Goal: Task Accomplishment & Management: Complete application form

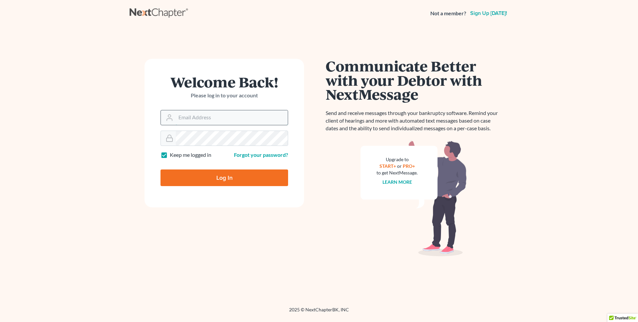
click at [182, 120] on input "Email Address" at bounding box center [232, 117] width 112 height 15
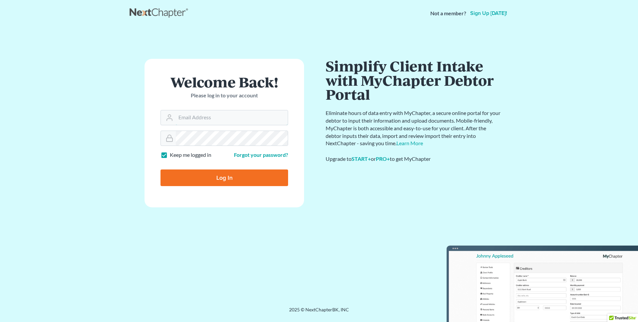
type input "rdanzy@arthurlwalker.com"
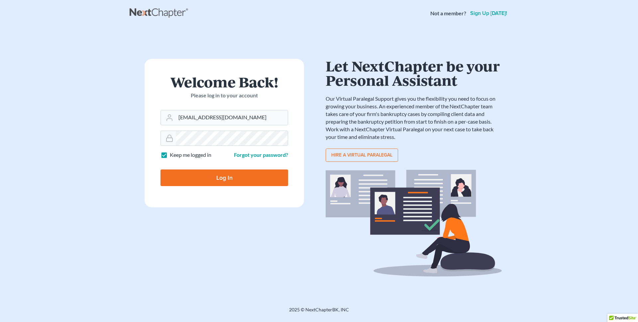
click at [227, 176] on input "Log In" at bounding box center [224, 177] width 128 height 17
type input "Thinking..."
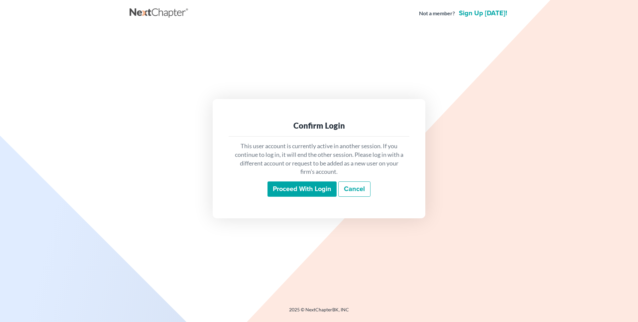
click at [293, 191] on input "Proceed with login" at bounding box center [301, 188] width 69 height 15
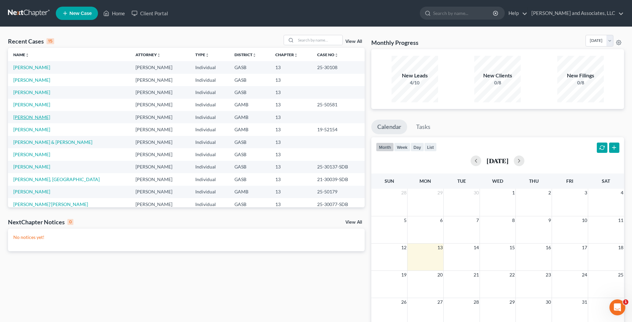
click at [34, 118] on link "[PERSON_NAME]" at bounding box center [31, 117] width 37 height 6
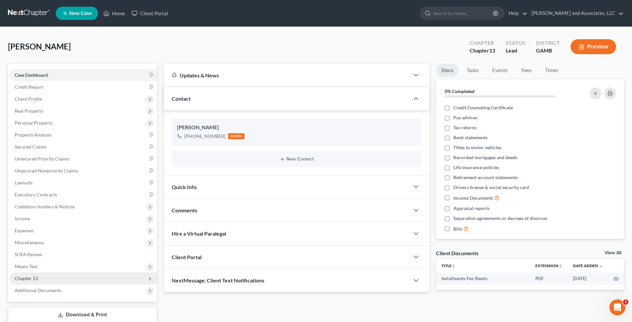
click at [35, 278] on span "Chapter 13" at bounding box center [26, 278] width 23 height 6
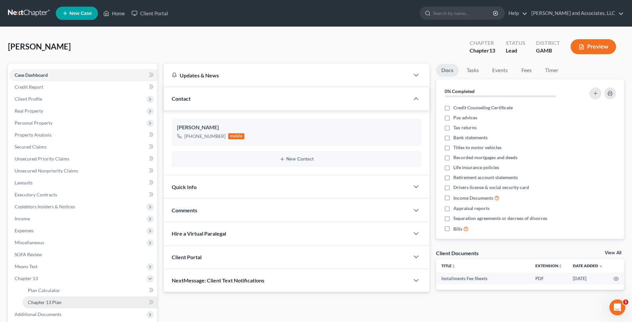
click at [53, 301] on span "Chapter 13 Plan" at bounding box center [45, 302] width 34 height 6
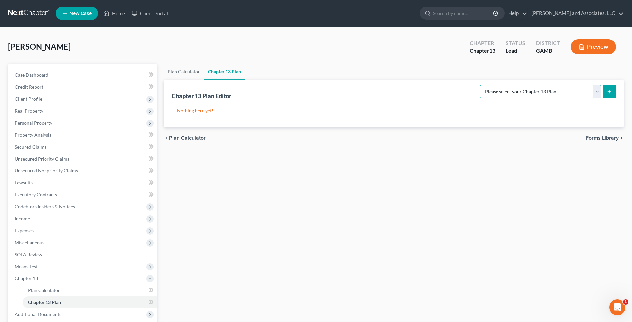
click at [594, 90] on select "Please select your Chapter 13 Plan [US_STATE] Middle - Revised [DATE] [US_STATE…" at bounding box center [541, 91] width 122 height 13
select select "0"
click at [480, 85] on select "Please select your Chapter 13 Plan [US_STATE] Middle - Revised [DATE] [US_STATE…" at bounding box center [541, 91] width 122 height 13
click at [611, 91] on icon "submit" at bounding box center [609, 91] width 5 height 5
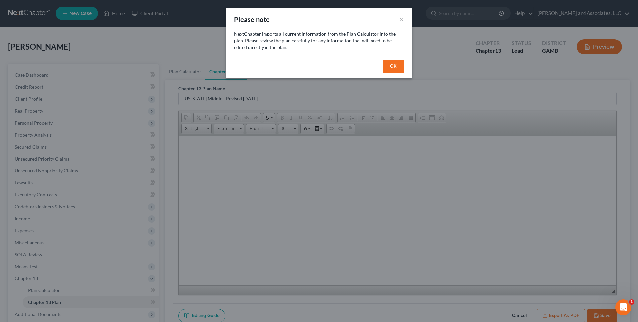
click at [399, 71] on button "OK" at bounding box center [393, 66] width 21 height 13
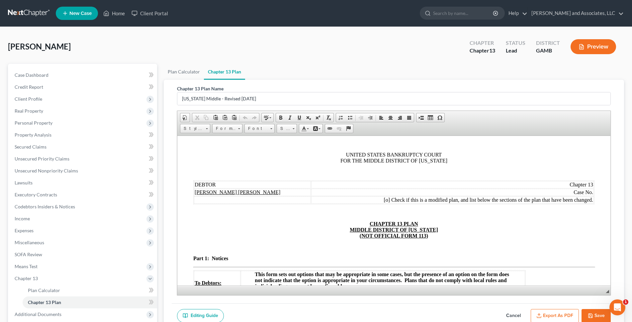
click at [561, 184] on td "Chapter 13" at bounding box center [452, 184] width 283 height 7
click at [382, 119] on span at bounding box center [381, 117] width 5 height 5
click at [565, 191] on td "Case No." at bounding box center [452, 191] width 283 height 7
click at [382, 118] on span at bounding box center [381, 117] width 5 height 5
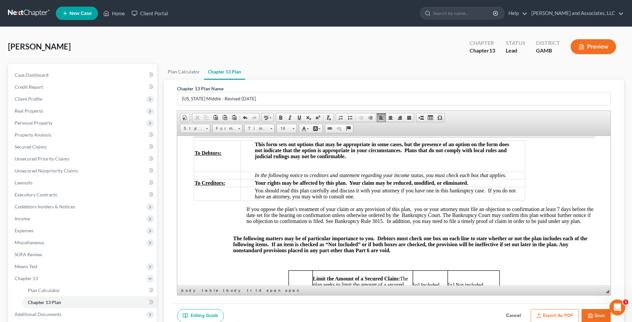
scroll to position [117, 0]
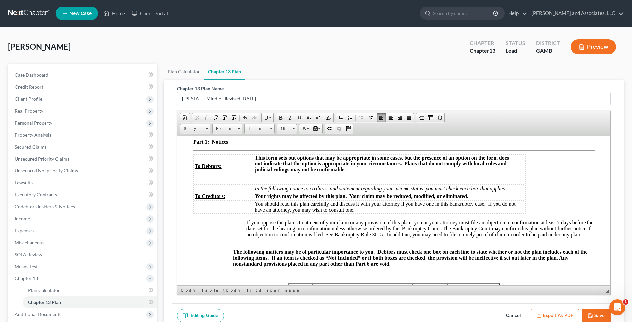
click at [350, 171] on p "This form sets out options that may be appropriate in some cases, but the prese…" at bounding box center [389, 163] width 270 height 18
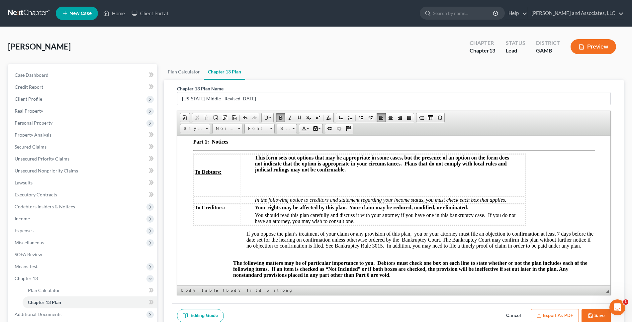
click at [514, 199] on p "In the following notice to creditors and statement regarding your income status…" at bounding box center [389, 200] width 270 height 6
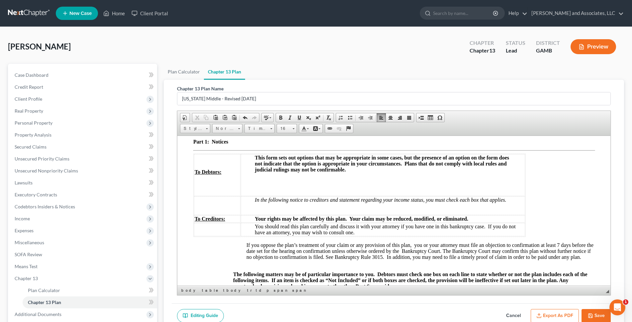
click at [475, 218] on p "Your rights may be affected by this plan. Your claim may be reduced, modified, …" at bounding box center [389, 219] width 270 height 6
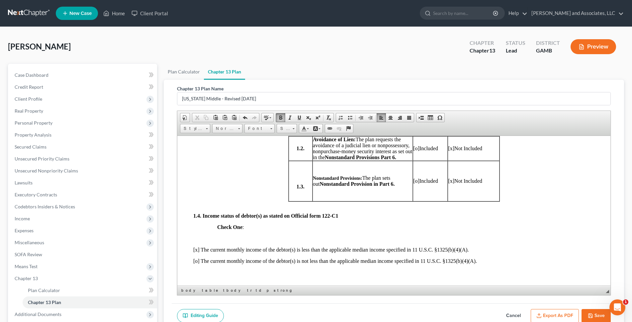
scroll to position [334, 0]
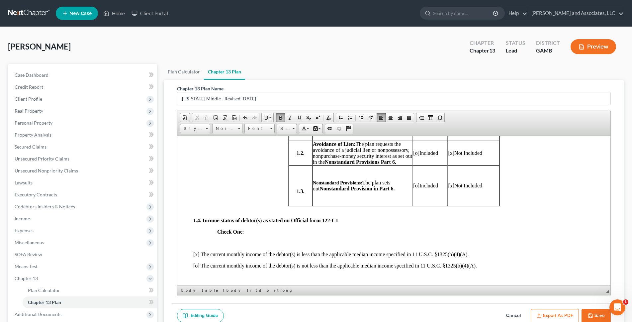
click at [601, 315] on button "Save" at bounding box center [595, 316] width 29 height 14
select select "0"
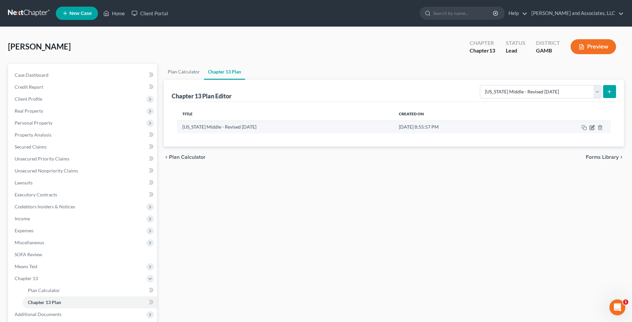
click at [591, 127] on icon "button" at bounding box center [591, 127] width 5 height 5
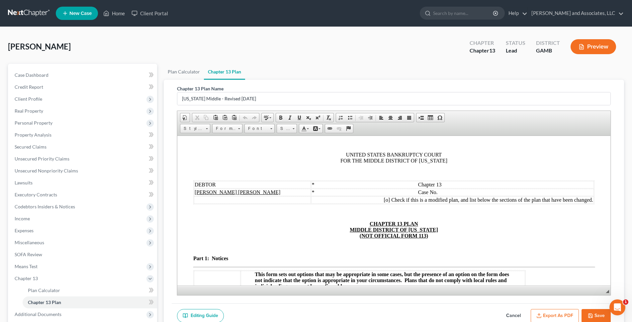
scroll to position [0, 0]
drag, startPoint x: 564, startPoint y: 316, endPoint x: 570, endPoint y: 315, distance: 5.4
click at [565, 316] on button "Export as PDF" at bounding box center [555, 316] width 48 height 14
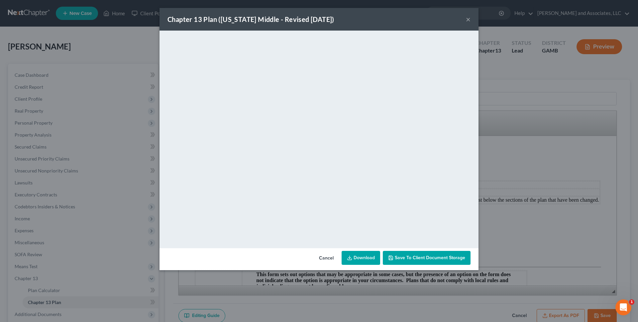
click at [468, 19] on button "×" at bounding box center [468, 19] width 5 height 8
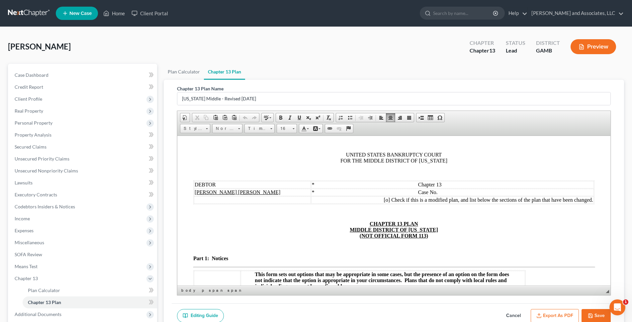
click at [441, 182] on span "* Chapter 13" at bounding box center [377, 184] width 130 height 6
click at [437, 190] on span "* Case No." at bounding box center [375, 192] width 126 height 6
click at [347, 183] on span "* Chapter 13" at bounding box center [370, 184] width 117 height 6
click at [347, 192] on span "* Case No." at bounding box center [368, 192] width 113 height 6
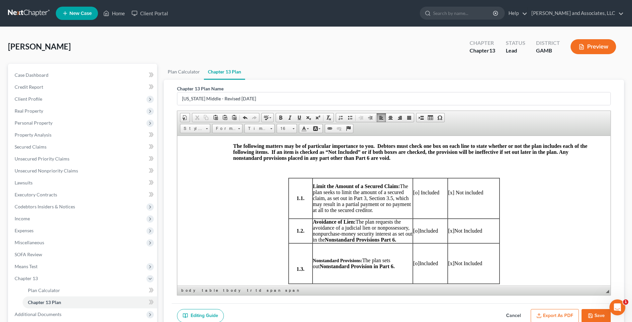
scroll to position [96, 0]
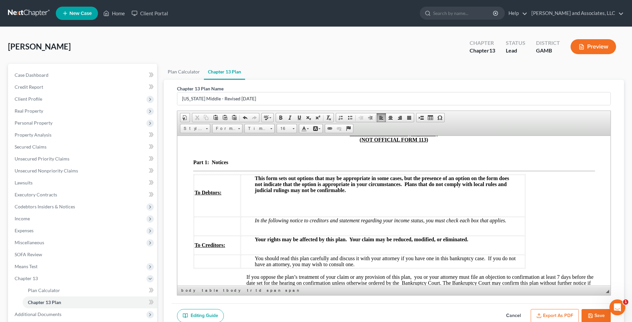
click at [254, 206] on td "This form sets out options that may be appropriate in some cases, but the prese…" at bounding box center [382, 195] width 284 height 42
click at [249, 202] on td "This form sets out options that may be appropriate in some cases, but the prese…" at bounding box center [382, 195] width 284 height 42
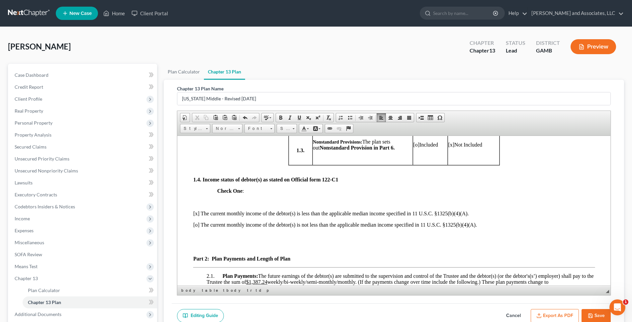
scroll to position [386, 0]
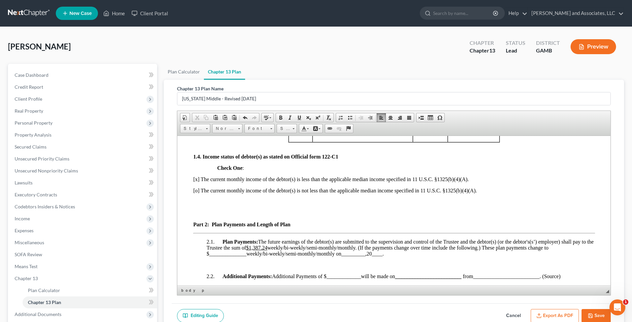
drag, startPoint x: 200, startPoint y: 215, endPoint x: 204, endPoint y: 216, distance: 3.7
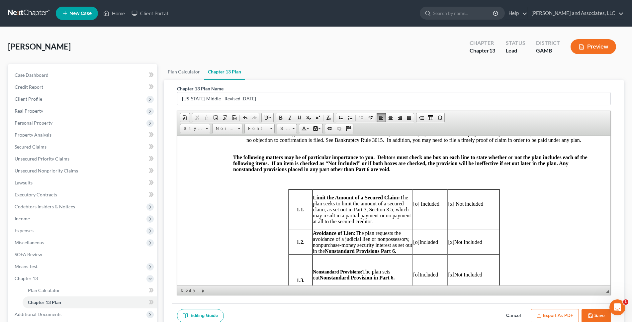
scroll to position [242, 0]
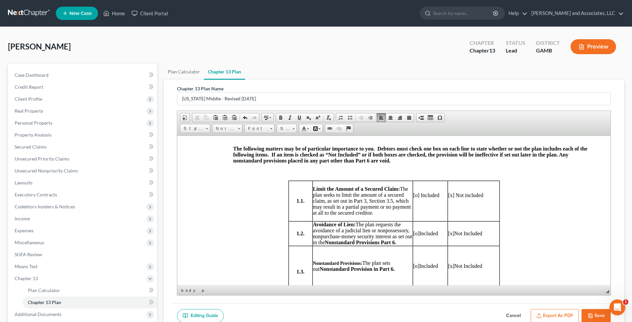
click at [414, 198] on p "[o] Included" at bounding box center [430, 195] width 34 height 6
click at [450, 198] on p "[x] Not included" at bounding box center [473, 195] width 51 height 6
drag, startPoint x: 418, startPoint y: 201, endPoint x: 409, endPoint y: 203, distance: 9.1
click at [409, 203] on tr "1.1. Limit the Amount of a Secured Claim: The plan seeks to limit the amount of…" at bounding box center [393, 200] width 211 height 41
click at [433, 175] on p at bounding box center [393, 172] width 401 height 6
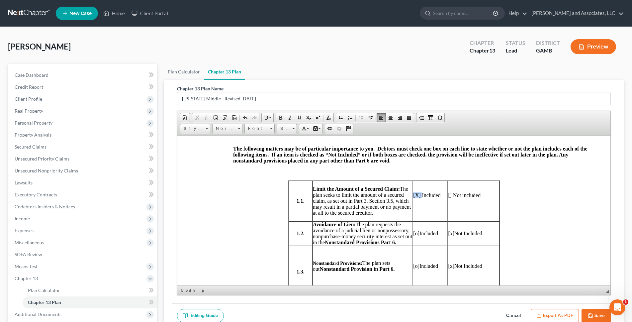
drag, startPoint x: 418, startPoint y: 201, endPoint x: 410, endPoint y: 202, distance: 8.7
click at [413, 198] on p "[X ] Included" at bounding box center [430, 195] width 34 height 6
drag, startPoint x: 281, startPoint y: 117, endPoint x: 288, endPoint y: 121, distance: 7.9
click at [283, 118] on span at bounding box center [280, 117] width 5 height 5
click at [295, 127] on link "Size" at bounding box center [287, 128] width 20 height 9
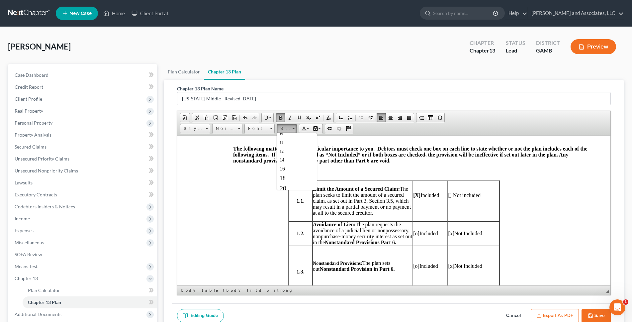
scroll to position [34, 0]
click at [284, 174] on span "18" at bounding box center [282, 174] width 6 height 7
drag, startPoint x: 262, startPoint y: 210, endPoint x: 301, endPoint y: 224, distance: 40.8
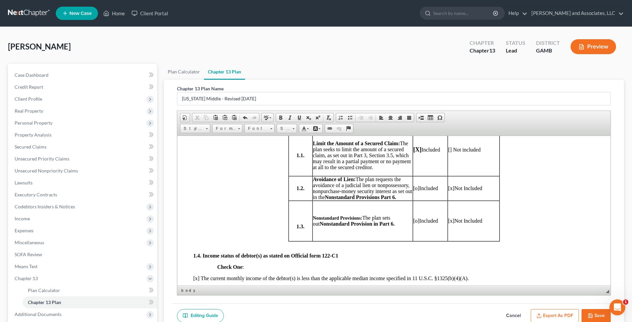
scroll to position [302, 0]
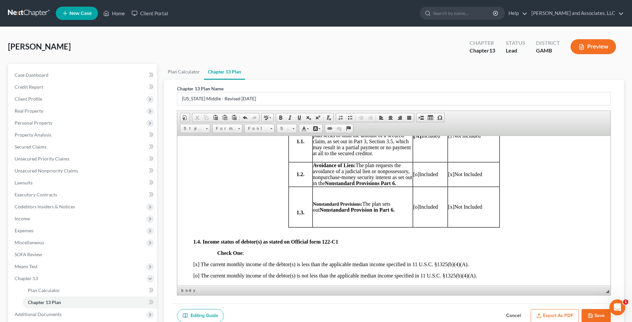
click at [415, 177] on span "[o]" at bounding box center [416, 174] width 6 height 6
click at [449, 177] on span "[x]" at bounding box center [451, 174] width 6 height 6
drag, startPoint x: 418, startPoint y: 181, endPoint x: 410, endPoint y: 181, distance: 7.6
click at [413, 177] on span "[X ] Included" at bounding box center [426, 174] width 26 height 6
click at [280, 118] on span at bounding box center [280, 117] width 5 height 5
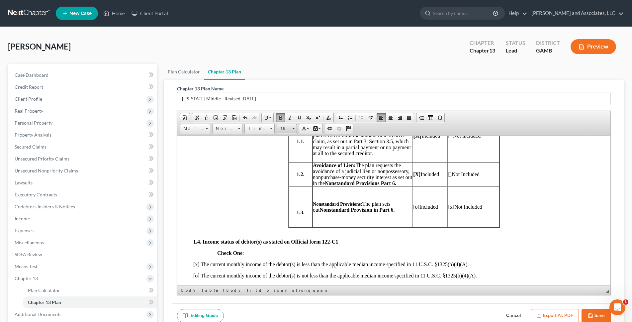
click at [294, 129] on span at bounding box center [294, 128] width 2 height 1
click at [285, 168] on span "18" at bounding box center [282, 170] width 6 height 7
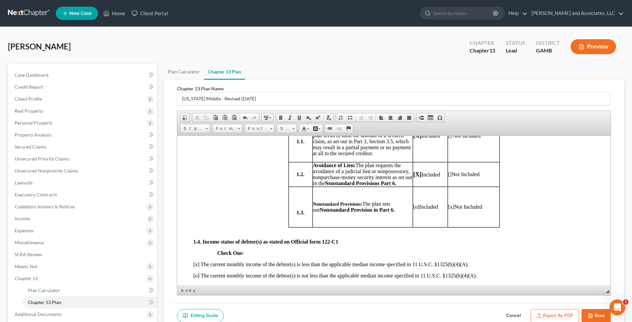
click at [415, 209] on span "[o]" at bounding box center [416, 207] width 6 height 6
click at [450, 209] on span "[x]" at bounding box center [451, 207] width 6 height 6
drag, startPoint x: 420, startPoint y: 212, endPoint x: 409, endPoint y: 214, distance: 10.8
click at [409, 214] on tr "1.3. Nonstandard Provisions: The plan sets out Nonstandard Provision in Part 6.…" at bounding box center [393, 206] width 211 height 41
click at [282, 116] on span at bounding box center [280, 117] width 5 height 5
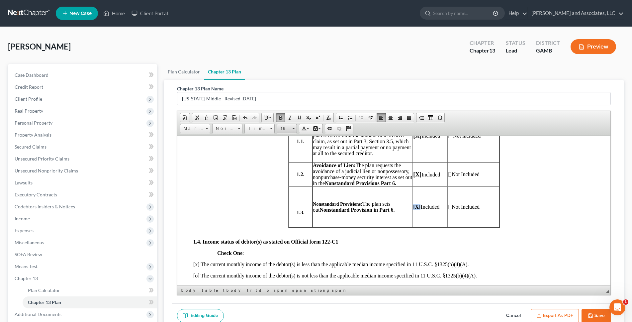
click at [294, 130] on span at bounding box center [294, 128] width 2 height 6
click at [283, 170] on span "18" at bounding box center [282, 170] width 6 height 7
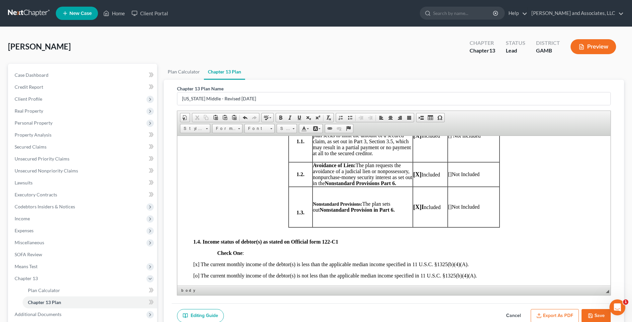
scroll to position [362, 0]
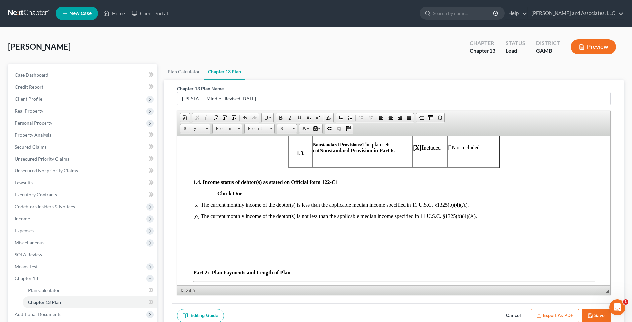
click at [197, 208] on p "[x] The current monthly income of the debtor(s) is less than the applicable med…" at bounding box center [393, 205] width 401 height 6
drag, startPoint x: 202, startPoint y: 210, endPoint x: 182, endPoint y: 210, distance: 20.3
click at [281, 115] on span at bounding box center [280, 117] width 5 height 5
click at [296, 131] on link "Size" at bounding box center [287, 128] width 20 height 9
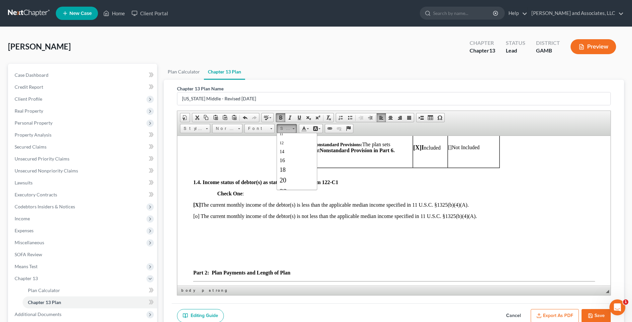
scroll to position [40, 0]
click at [283, 168] on span "18" at bounding box center [282, 168] width 6 height 7
click at [362, 185] on p "1.4. Income status of debtor(s) as stated on Official form 122-C1" at bounding box center [393, 182] width 401 height 6
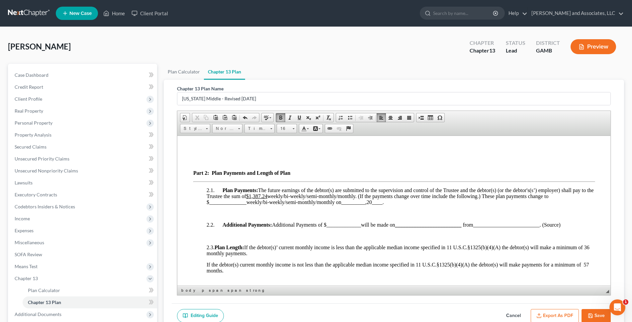
scroll to position [467, 0]
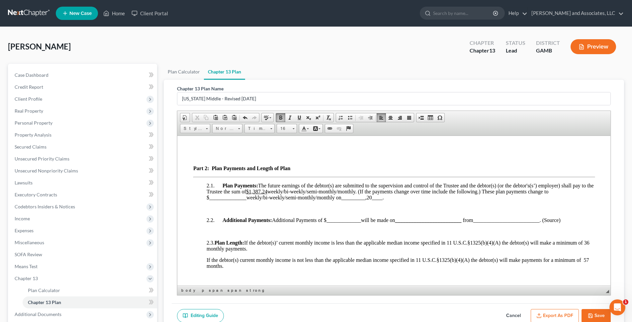
click at [278, 197] on span "Plan Payments: The future earnings of the debtor(s) are submitted to the superv…" at bounding box center [399, 191] width 387 height 18
click at [362, 196] on span "Plan Payments: The future earnings of the debtor(s) are submitted to the superv…" at bounding box center [399, 191] width 387 height 18
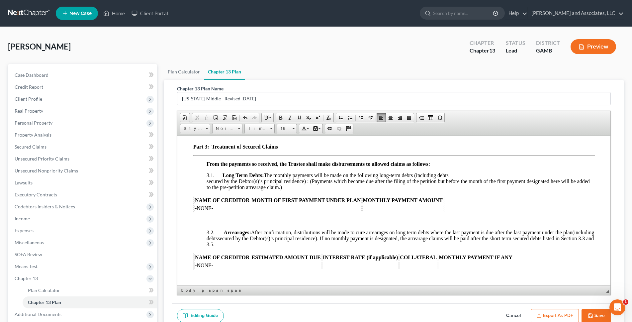
scroll to position [623, 0]
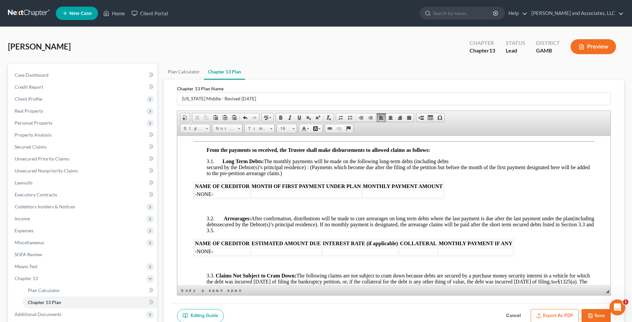
click at [216, 255] on td "-NONE-" at bounding box center [222, 250] width 56 height 7
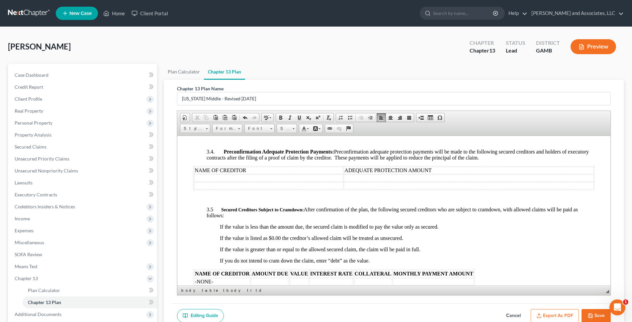
scroll to position [838, 0]
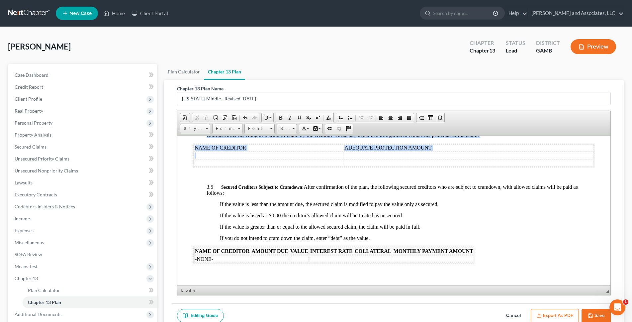
drag, startPoint x: 192, startPoint y: 153, endPoint x: 295, endPoint y: 158, distance: 102.8
click at [295, 158] on html "UNITED STATES BANKRUPTCY COURT FOR THE MIDDLE DISTRICT OF [US_STATE] DEBTOR * C…" at bounding box center [393, 246] width 433 height 1897
click at [283, 117] on span at bounding box center [280, 117] width 5 height 5
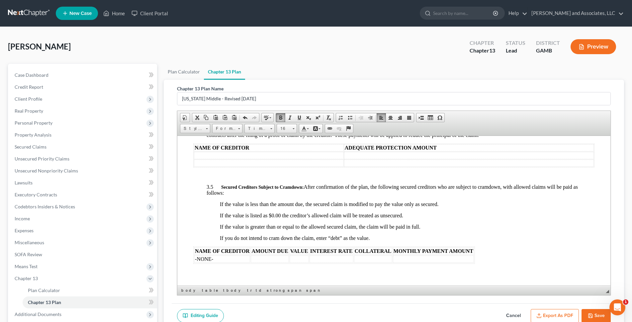
click at [206, 166] on td at bounding box center [269, 162] width 150 height 7
click at [204, 159] on td at bounding box center [269, 154] width 150 height 7
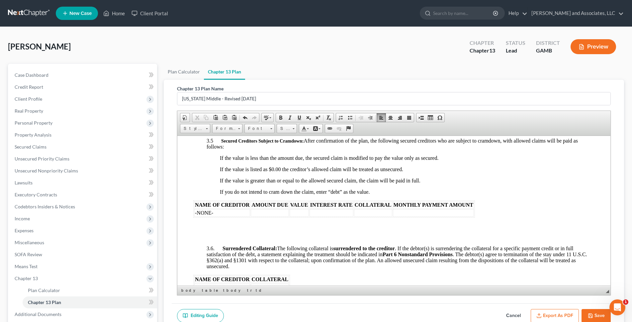
scroll to position [893, 0]
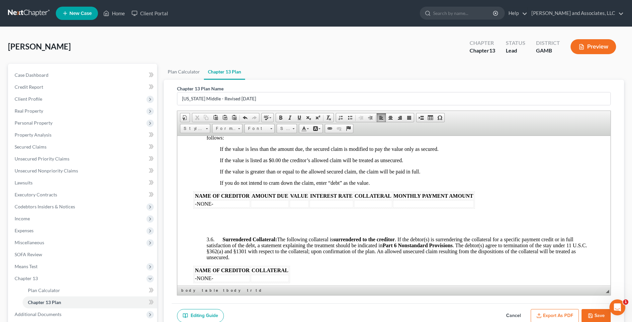
click at [216, 207] on td "-NONE-" at bounding box center [222, 203] width 56 height 7
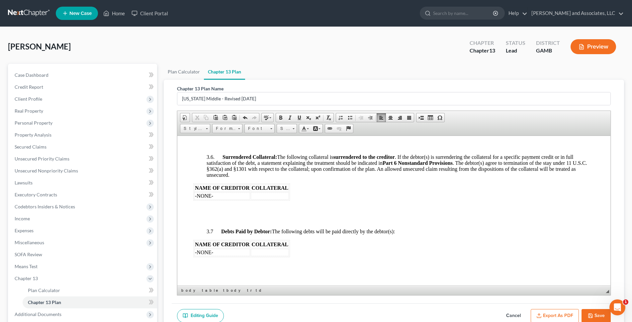
scroll to position [1012, 0]
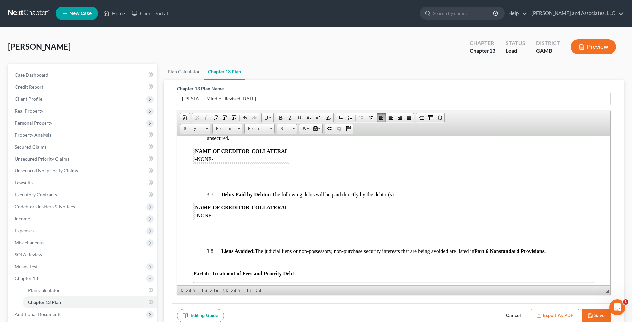
click at [217, 219] on td "-NONE-" at bounding box center [222, 215] width 56 height 7
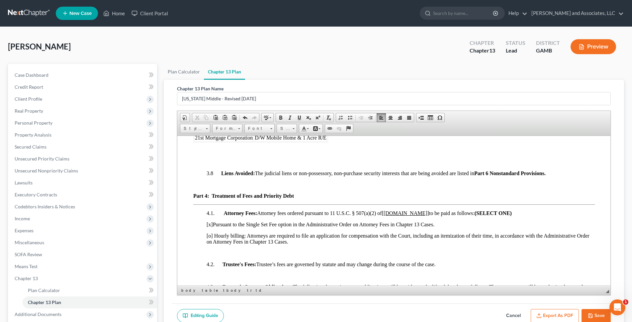
scroll to position [1121, 0]
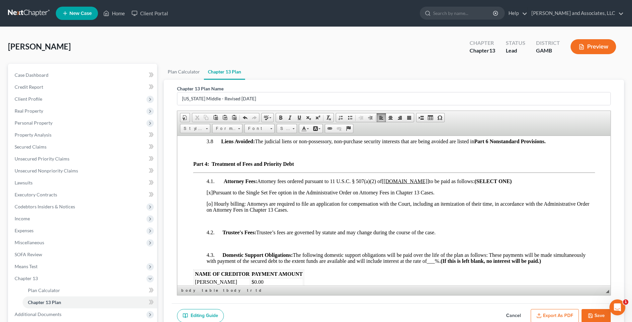
click at [428, 184] on u "[[DOMAIN_NAME]]" at bounding box center [405, 181] width 47 height 6
click at [386, 184] on u "[3,900.00 ]" at bounding box center [393, 181] width 22 height 6
drag, startPoint x: 409, startPoint y: 185, endPoint x: 385, endPoint y: 190, distance: 24.3
click at [385, 184] on p "4.1. Attorney Fees: Attorney fees ordered pursuant to 11 U.S.C. § 507(a)(2) of …" at bounding box center [400, 181] width 388 height 6
click at [282, 118] on span at bounding box center [280, 117] width 5 height 5
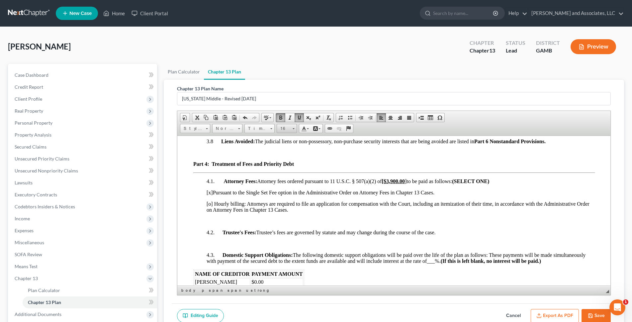
click at [294, 128] on span at bounding box center [294, 128] width 2 height 1
click at [283, 170] on span "18" at bounding box center [282, 170] width 6 height 7
drag, startPoint x: 379, startPoint y: 173, endPoint x: 384, endPoint y: 174, distance: 4.5
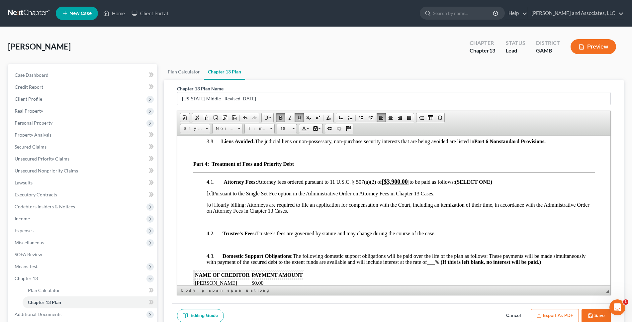
drag, startPoint x: 414, startPoint y: 188, endPoint x: 410, endPoint y: 188, distance: 4.0
click at [410, 185] on p "4.1. Attorney Fees: Attorney fees ordered pursuant to 11 U.S.C. § 507(a)(2) of …" at bounding box center [400, 181] width 388 height 7
click at [281, 117] on span at bounding box center [280, 117] width 5 height 5
click at [282, 117] on span at bounding box center [280, 117] width 5 height 5
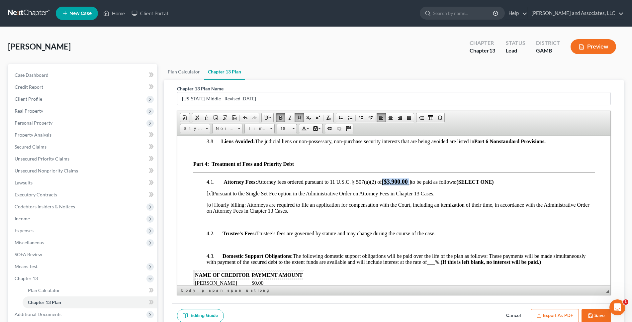
click at [281, 118] on span at bounding box center [280, 117] width 5 height 5
drag, startPoint x: 414, startPoint y: 188, endPoint x: 384, endPoint y: 189, distance: 29.9
click at [384, 185] on p "4.1. Attorney Fees: Attorney fees ordered pursuant to 11 U.S.C. § 507(a)(2) of …" at bounding box center [400, 181] width 388 height 7
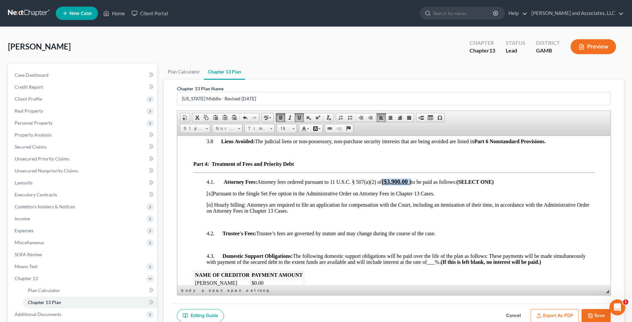
click at [282, 118] on span at bounding box center [280, 117] width 5 height 5
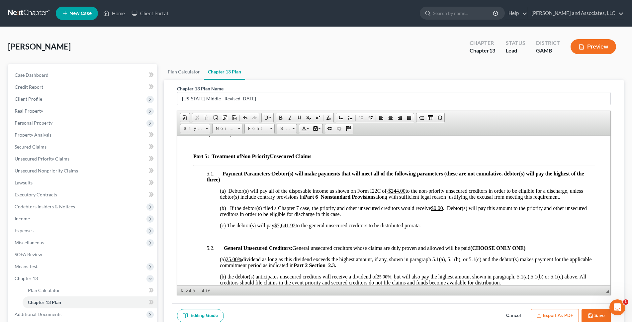
scroll to position [1310, 0]
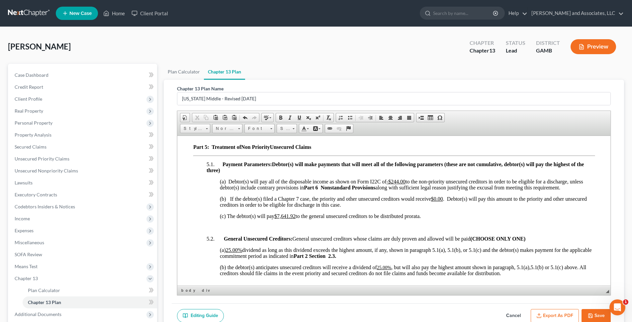
click at [390, 184] on u "-$244.00" at bounding box center [395, 181] width 19 height 6
click at [405, 186] on span "(a) Debtor(s) will pay all of the disposable income as shown on Form I22C of $2…" at bounding box center [400, 184] width 361 height 12
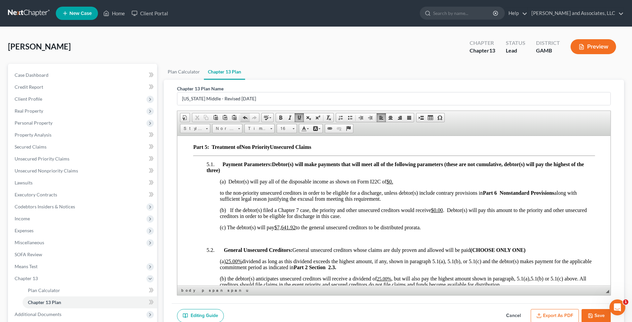
click at [247, 117] on span at bounding box center [244, 117] width 5 height 5
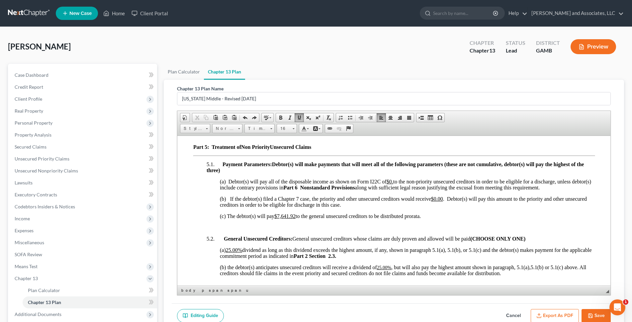
click at [395, 188] on span "(a) Debtor(s) will pay all of the disposable income as shown on Form I22C of $0…" at bounding box center [405, 184] width 371 height 12
click at [387, 187] on span "(a) Debtor(s) will pay all of the disposable income as shown on Form I22C of $0…" at bounding box center [398, 184] width 356 height 12
drag, startPoint x: 402, startPoint y: 187, endPoint x: 389, endPoint y: 188, distance: 13.0
click at [389, 188] on span "(a) Debtor(s) will pay all of the disposable income as shown on Form I22C of $0…" at bounding box center [398, 184] width 356 height 12
click at [281, 118] on span at bounding box center [280, 117] width 5 height 5
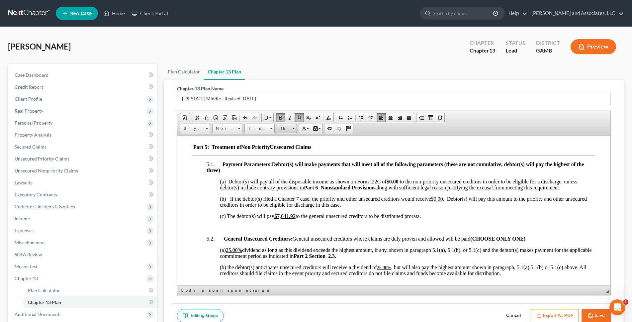
click at [294, 129] on span at bounding box center [294, 128] width 2 height 1
click at [284, 169] on span "18" at bounding box center [282, 170] width 6 height 7
click at [351, 150] on p "Part 5: Treatment of Non Priority Unsecured Claims" at bounding box center [393, 147] width 401 height 6
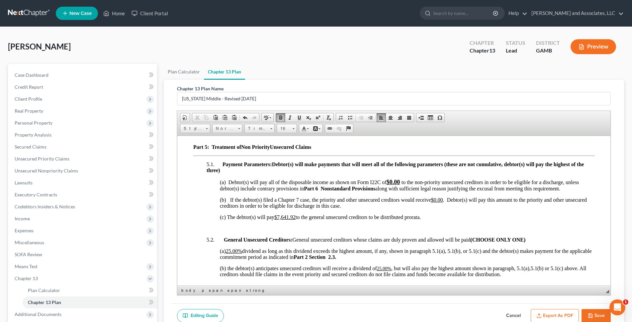
click at [443, 202] on u "$0.00" at bounding box center [437, 200] width 12 height 6
drag, startPoint x: 446, startPoint y: 205, endPoint x: 432, endPoint y: 207, distance: 13.7
click at [432, 207] on span "(b) If the debtor(s) filed a Chapter 7 case, the priority and other unsecured c…" at bounding box center [403, 203] width 367 height 12
click at [279, 116] on span at bounding box center [280, 117] width 5 height 5
click at [295, 128] on link "16" at bounding box center [287, 128] width 20 height 9
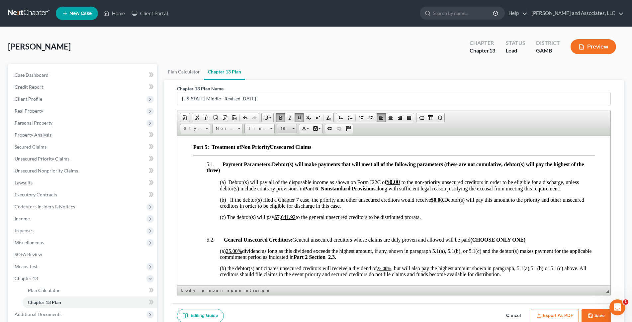
scroll to position [38, 0]
click at [285, 169] on span "18" at bounding box center [282, 170] width 6 height 7
click at [366, 150] on p "Part 5: Treatment of Non Priority Unsecured Claims" at bounding box center [393, 147] width 401 height 6
click at [297, 221] on span "(c) The debtor(s) will pay $7,641.92 to the general unsecured creditors to be d…" at bounding box center [320, 218] width 201 height 6
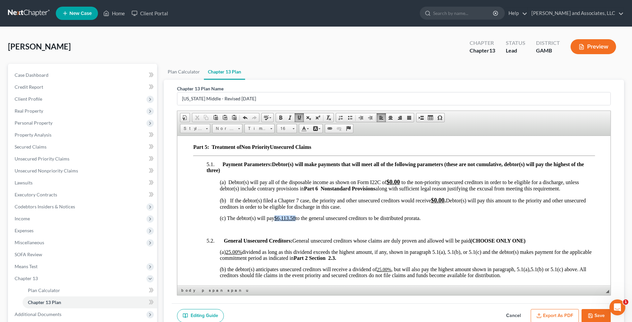
drag, startPoint x: 276, startPoint y: 223, endPoint x: 296, endPoint y: 223, distance: 20.6
click at [296, 221] on span "(c) The debtor(s) will pay $6,113.58 to the general unsecured creditors to be d…" at bounding box center [320, 218] width 201 height 6
click at [281, 115] on span at bounding box center [280, 117] width 5 height 5
click at [293, 128] on span at bounding box center [294, 128] width 2 height 1
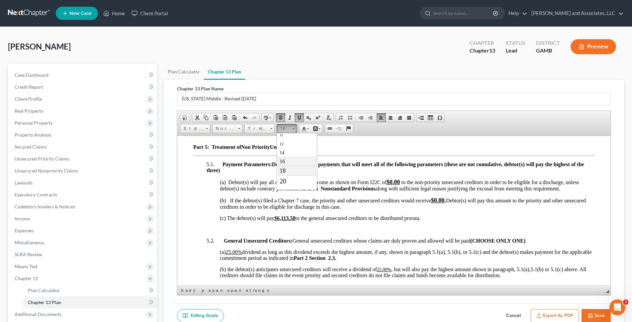
click at [283, 171] on span "18" at bounding box center [282, 170] width 6 height 7
click at [396, 233] on p at bounding box center [400, 230] width 388 height 6
click at [231, 255] on u "25.00%" at bounding box center [233, 253] width 16 height 6
click at [382, 273] on u "25.00%" at bounding box center [384, 270] width 14 height 5
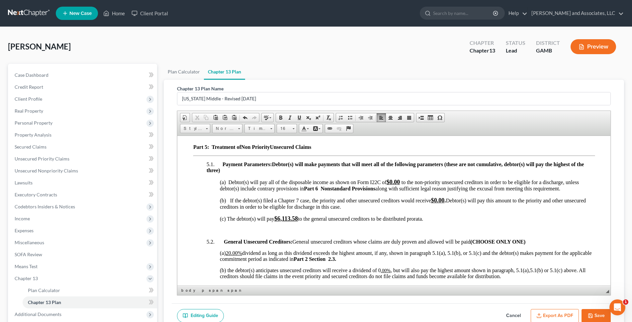
click at [377, 273] on span "(b) the debtor(s) anticipates unsecured creditors will receive a dividend of 0" at bounding box center [300, 270] width 161 height 6
drag, startPoint x: 391, startPoint y: 275, endPoint x: 378, endPoint y: 277, distance: 13.7
click at [378, 277] on span "(b) the debtor(s) anticipates unsecured creditors will receive a dividend of 0 …" at bounding box center [403, 273] width 367 height 12
click at [377, 273] on span "(b) the debtor(s) anticipates unsecured creditors will receive a dividend of 0.…" at bounding box center [306, 270] width 172 height 6
drag, startPoint x: 378, startPoint y: 275, endPoint x: 392, endPoint y: 274, distance: 13.7
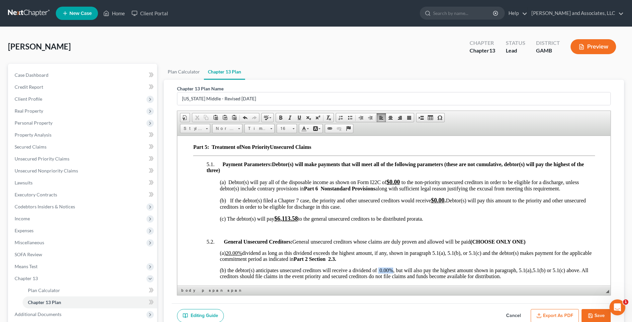
click at [392, 273] on span "(b) the debtor(s) anticipates unsecured creditors will receive a dividend of 0.…" at bounding box center [306, 270] width 173 height 6
click at [292, 119] on span at bounding box center [289, 117] width 5 height 5
click at [283, 119] on span at bounding box center [280, 117] width 5 height 5
click at [295, 130] on link "16" at bounding box center [287, 128] width 20 height 9
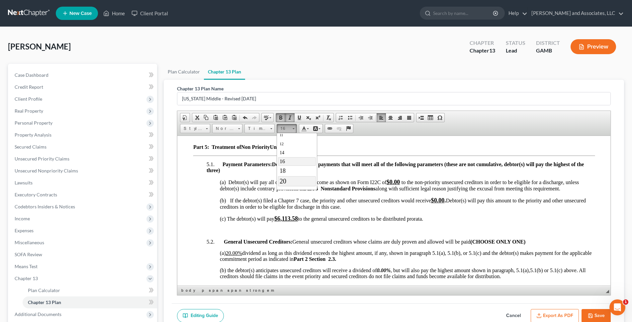
click at [288, 178] on link "20" at bounding box center [297, 181] width 38 height 10
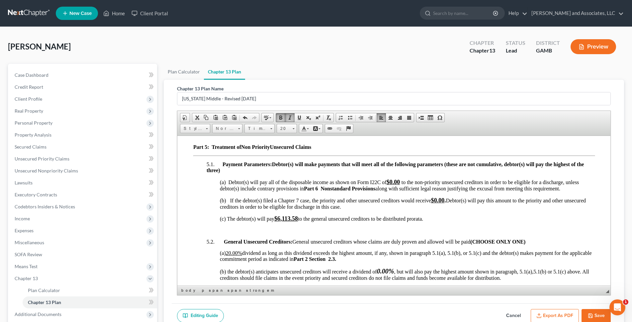
click at [387, 210] on p "(b) If the debtor(s) filed a Chapter 7 case, the priority and other unsecured c…" at bounding box center [407, 203] width 375 height 13
drag, startPoint x: 398, startPoint y: 277, endPoint x: 378, endPoint y: 277, distance: 19.9
click at [378, 277] on p "(b) the debtor(s) anticipates unsecured creditors will receive a dividend of 0.…" at bounding box center [407, 274] width 375 height 14
click at [291, 118] on span at bounding box center [289, 117] width 5 height 5
click at [299, 119] on span at bounding box center [299, 117] width 5 height 5
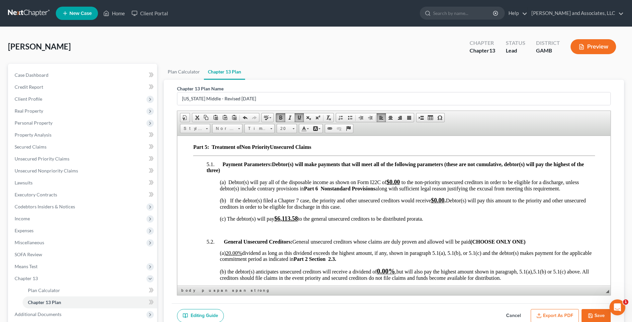
click at [461, 222] on p "(c) The debtor(s) will pay $6,113.58 to the general unsecured creditors to be d…" at bounding box center [407, 218] width 375 height 7
drag, startPoint x: 243, startPoint y: 257, endPoint x: 227, endPoint y: 259, distance: 15.7
click at [227, 259] on span "(a) 20 .00% dividend as long as this dividend exceeds the highest amount, if an…" at bounding box center [406, 256] width 372 height 12
drag, startPoint x: 281, startPoint y: 117, endPoint x: 290, endPoint y: 122, distance: 10.1
click at [281, 117] on span at bounding box center [280, 117] width 5 height 5
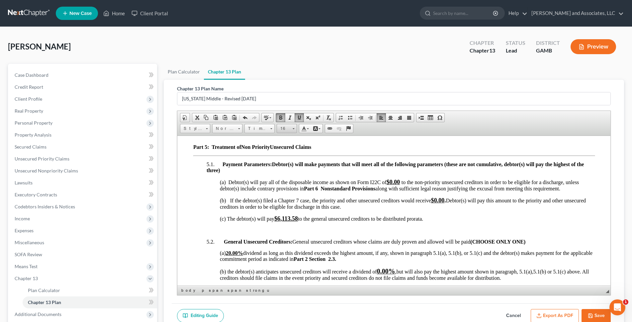
click at [294, 129] on span at bounding box center [294, 128] width 2 height 6
click at [282, 169] on span "18" at bounding box center [282, 170] width 6 height 7
click at [327, 233] on p at bounding box center [400, 230] width 388 height 6
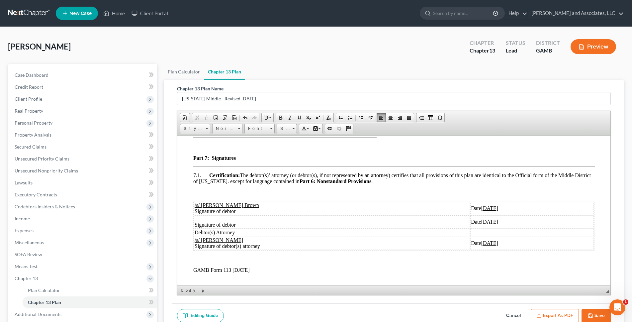
scroll to position [1733, 0]
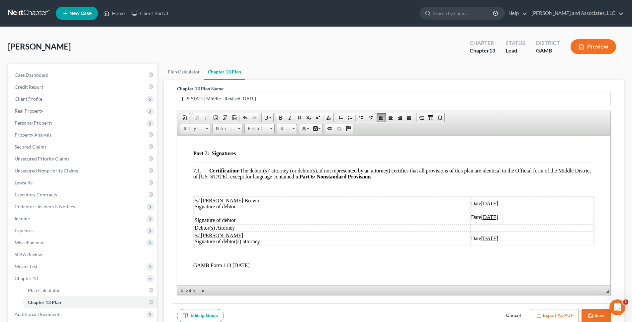
click at [498, 220] on span at bounding box center [498, 217] width 1 height 6
click at [471, 220] on span "Date" at bounding box center [476, 217] width 10 height 6
click at [498, 210] on td "Date [DATE]" at bounding box center [532, 203] width 124 height 13
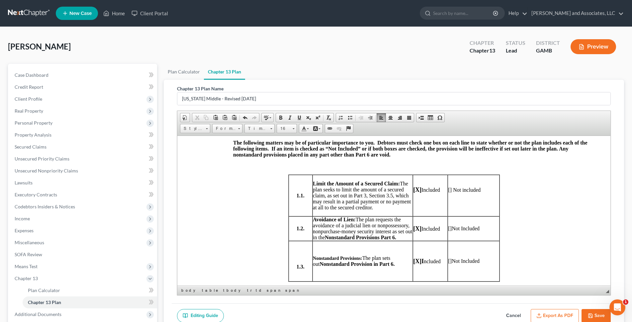
scroll to position [0, 0]
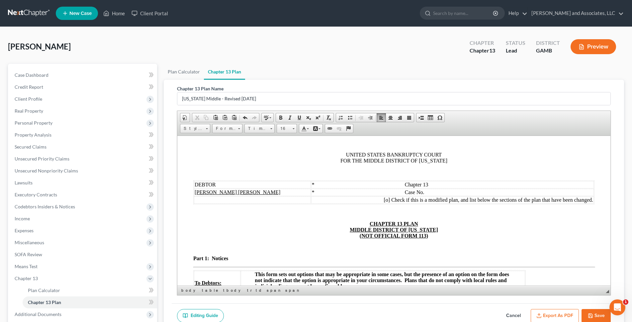
click at [596, 314] on button "Save" at bounding box center [595, 316] width 29 height 14
click at [594, 315] on button "Save" at bounding box center [595, 316] width 29 height 14
select select "0"
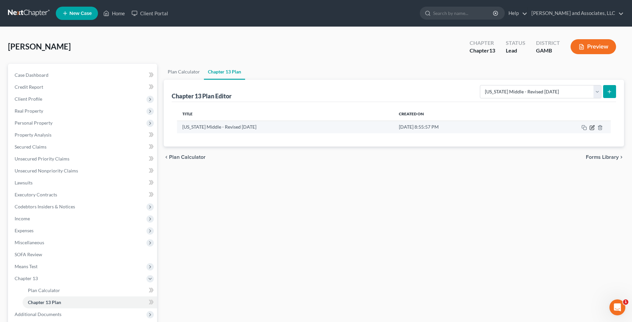
click at [593, 128] on icon "button" at bounding box center [591, 127] width 5 height 5
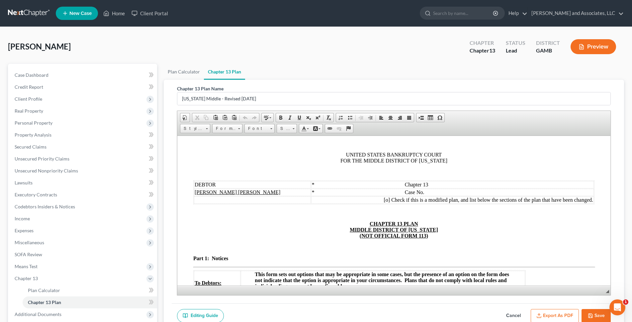
click at [550, 313] on button "Export as PDF" at bounding box center [555, 316] width 48 height 14
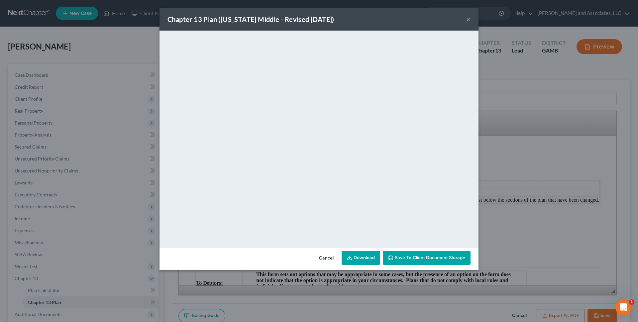
click at [469, 19] on button "×" at bounding box center [468, 19] width 5 height 8
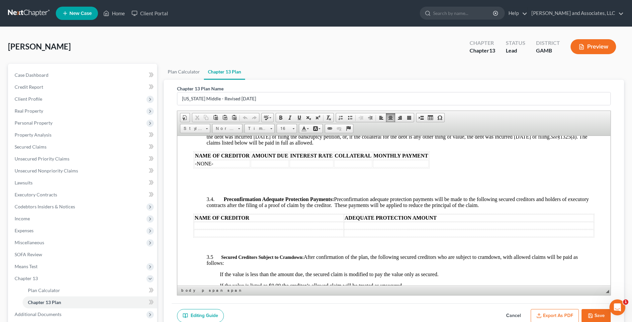
scroll to position [781, 0]
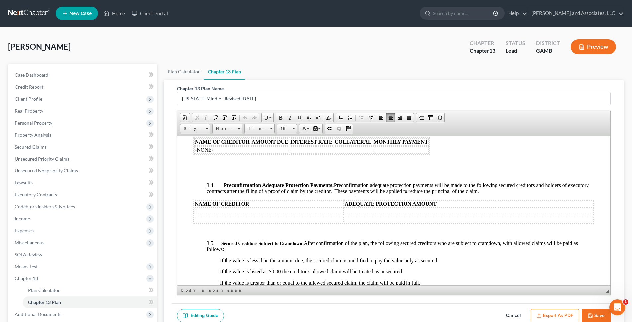
click at [206, 215] on td at bounding box center [269, 211] width 150 height 7
drag, startPoint x: 194, startPoint y: 218, endPoint x: 362, endPoint y: 220, distance: 167.7
click at [362, 215] on tr "[PERSON_NAME] $10.00" at bounding box center [394, 211] width 400 height 7
click at [282, 117] on span at bounding box center [280, 117] width 5 height 5
click at [293, 130] on span at bounding box center [294, 128] width 2 height 6
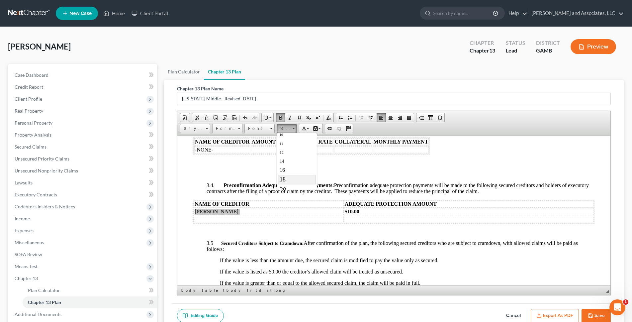
scroll to position [34, 0]
drag, startPoint x: 282, startPoint y: 174, endPoint x: 382, endPoint y: 173, distance: 99.3
click at [282, 174] on span "18" at bounding box center [282, 174] width 6 height 7
click at [257, 184] on body "UNITED STATES BANKRUPTCY COURT FOR THE MIDDLE DISTRICT OF [US_STATE] DEBTOR * C…" at bounding box center [393, 306] width 401 height 1873
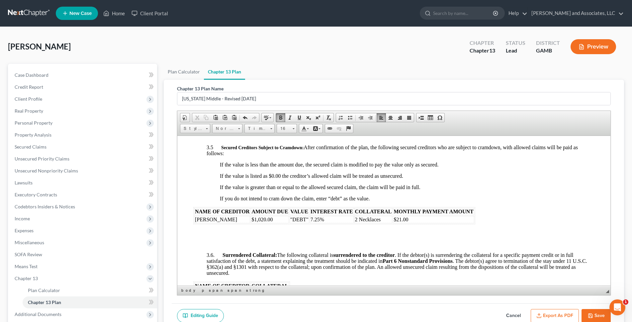
scroll to position [887, 0]
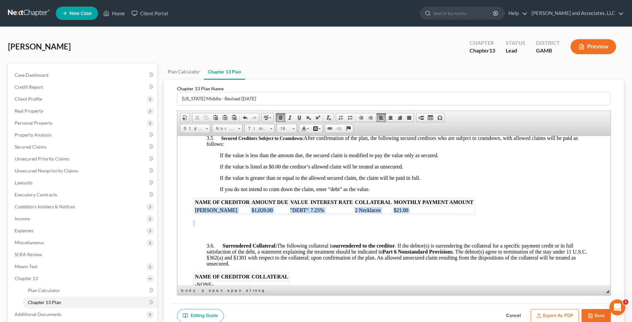
drag, startPoint x: 193, startPoint y: 216, endPoint x: 316, endPoint y: 223, distance: 123.7
click at [316, 223] on body "UNITED STATES BANKRUPTCY COURT FOR THE MIDDLE DISTRICT OF [US_STATE] DEBTOR * C…" at bounding box center [393, 200] width 401 height 1873
click at [281, 117] on span at bounding box center [280, 117] width 5 height 5
click at [293, 129] on span at bounding box center [294, 128] width 2 height 6
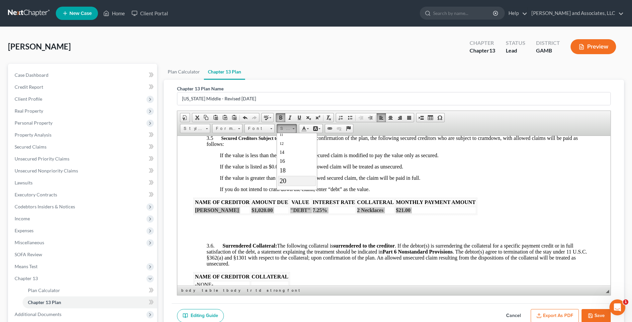
scroll to position [40, 0]
click at [283, 168] on span "18" at bounding box center [282, 168] width 6 height 7
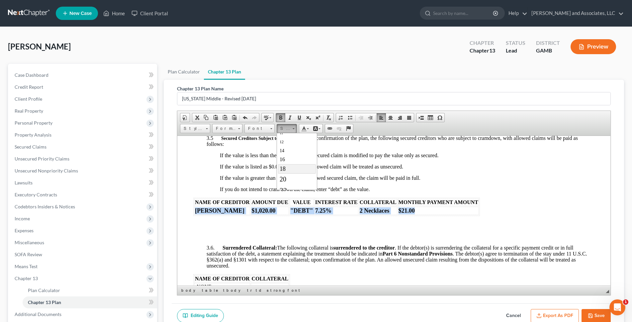
scroll to position [0, 0]
click at [318, 228] on p at bounding box center [393, 224] width 401 height 7
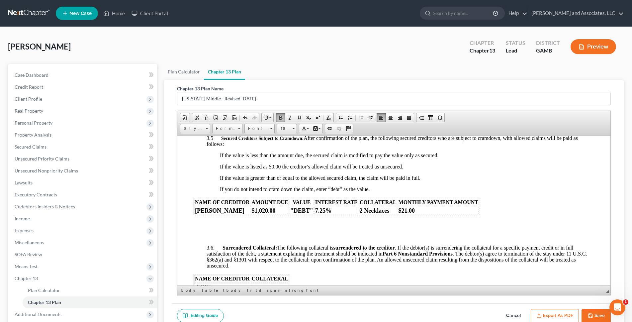
drag, startPoint x: 362, startPoint y: 234, endPoint x: 407, endPoint y: 231, distance: 45.3
click at [367, 234] on body "UNITED STATES BANKRUPTCY COURT FOR THE MIDDLE DISTRICT OF [US_STATE] DEBTOR * C…" at bounding box center [393, 201] width 401 height 1875
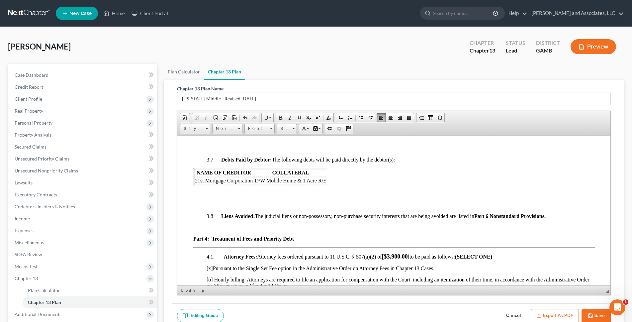
scroll to position [1059, 0]
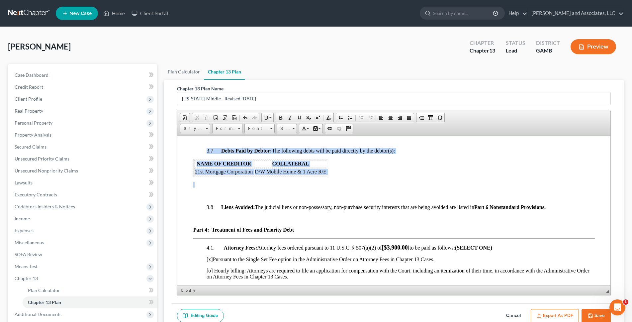
drag, startPoint x: 191, startPoint y: 176, endPoint x: 319, endPoint y: 184, distance: 128.1
click at [319, 184] on html "UNITED STATES BANKRUPTCY COURT FOR THE MIDDLE DISTRICT OF [US_STATE] DEBTOR * C…" at bounding box center [393, 30] width 433 height 1907
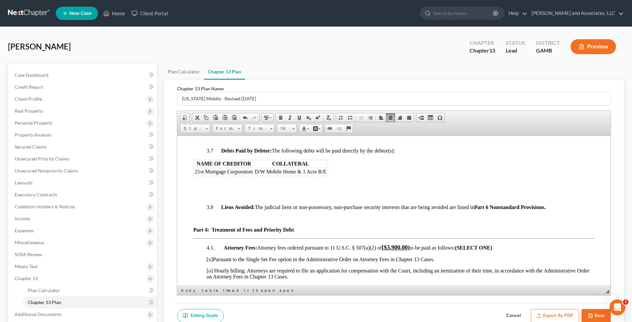
click at [239, 196] on body "UNITED STATES BANKRUPTCY COURT FOR THE MIDDLE DISTRICT OF [US_STATE] DEBTOR * C…" at bounding box center [393, 30] width 401 height 1875
drag, startPoint x: 203, startPoint y: 179, endPoint x: 309, endPoint y: 181, distance: 105.6
click at [309, 176] on table "NAME OF CREDITOR COLLATERAL 21st Mortgage Corporation D/W Mobile Home & 1 Acre …" at bounding box center [260, 167] width 135 height 17
click at [341, 181] on body "UNITED STATES BANKRUPTCY COURT FOR THE MIDDLE DISTRICT OF [US_STATE] DEBTOR * C…" at bounding box center [393, 30] width 401 height 1875
drag, startPoint x: 327, startPoint y: 178, endPoint x: 191, endPoint y: 180, distance: 136.2
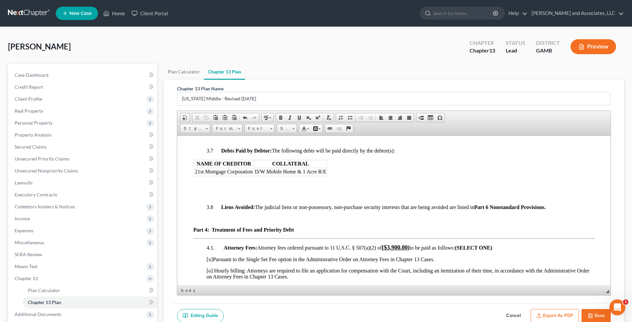
click at [191, 180] on html "UNITED STATES BANKRUPTCY COURT FOR THE MIDDLE DISTRICT OF [US_STATE] DEBTOR * C…" at bounding box center [393, 30] width 433 height 1907
click at [206, 187] on p at bounding box center [393, 184] width 401 height 6
drag, startPoint x: 195, startPoint y: 179, endPoint x: 325, endPoint y: 179, distance: 129.5
click at [325, 175] on tr "21st Mortgage Corporation D/W Mobile Home & 1 Acre R/E" at bounding box center [260, 171] width 133 height 7
click at [282, 117] on span at bounding box center [280, 117] width 5 height 5
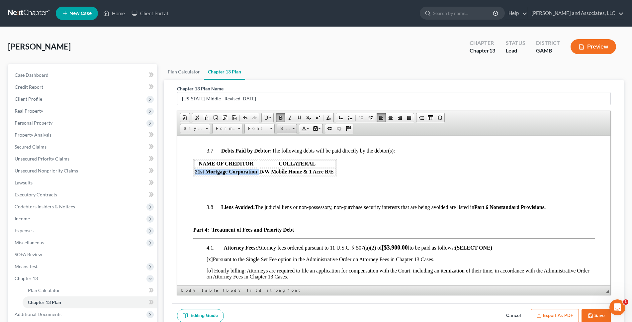
click at [296, 129] on link "Size" at bounding box center [287, 128] width 20 height 9
drag, startPoint x: 283, startPoint y: 169, endPoint x: 390, endPoint y: 179, distance: 107.1
click at [283, 169] on span "18" at bounding box center [282, 168] width 6 height 7
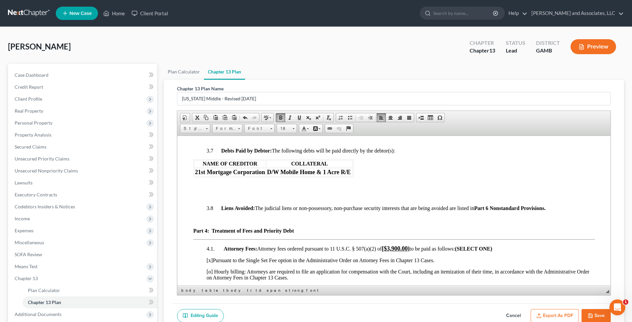
click at [291, 195] on body "UNITED STATES BANKRUPTCY COURT FOR THE MIDDLE DISTRICT OF [US_STATE] DEBTOR * C…" at bounding box center [393, 31] width 401 height 1876
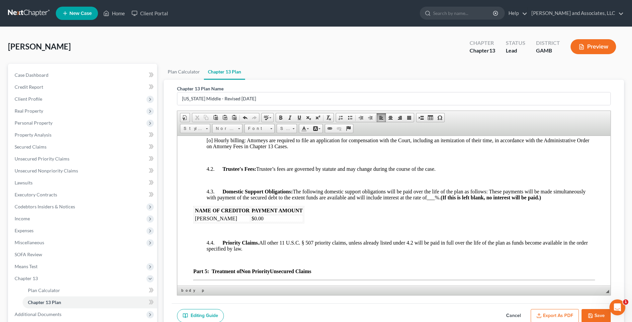
scroll to position [1217, 0]
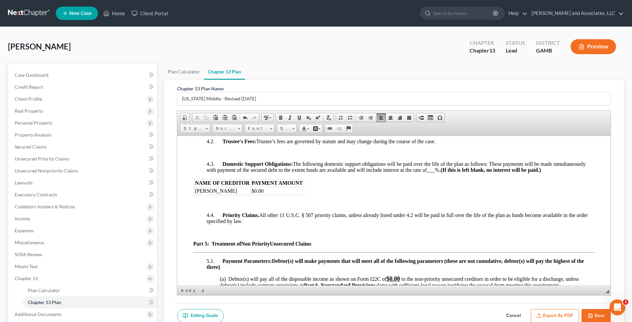
click at [268, 194] on td "$0.00" at bounding box center [276, 190] width 52 height 7
drag, startPoint x: 194, startPoint y: 196, endPoint x: 302, endPoint y: 197, distance: 107.9
click at [302, 194] on tr "[PERSON_NAME] $118.95/Month" at bounding box center [248, 190] width 109 height 7
click at [281, 117] on span at bounding box center [280, 117] width 5 height 5
click at [293, 130] on span at bounding box center [294, 128] width 2 height 6
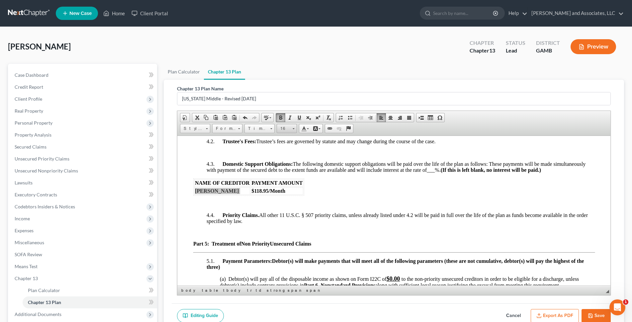
scroll to position [38, 0]
drag, startPoint x: 281, startPoint y: 180, endPoint x: 382, endPoint y: 177, distance: 101.0
click at [281, 180] on span "20" at bounding box center [282, 180] width 7 height 7
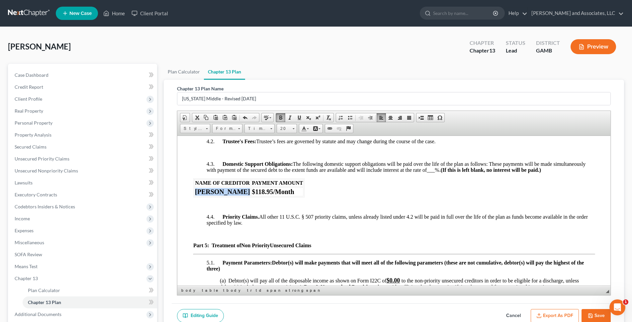
scroll to position [0, 0]
click at [360, 208] on p at bounding box center [393, 205] width 401 height 6
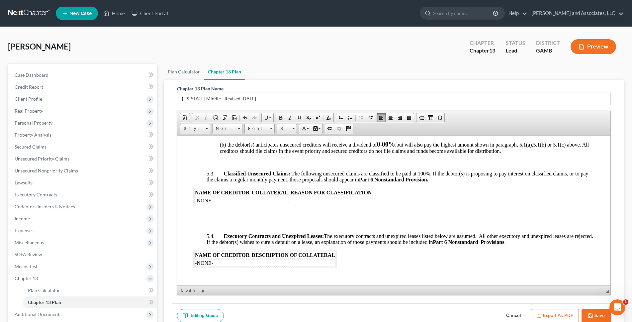
scroll to position [1471, 0]
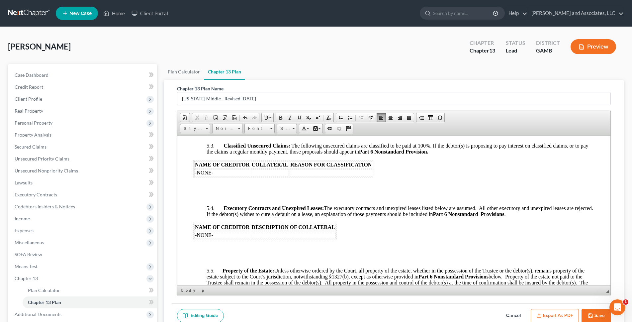
click at [594, 314] on button "Save" at bounding box center [595, 316] width 29 height 14
select select "0"
